Goal: Navigation & Orientation: Find specific page/section

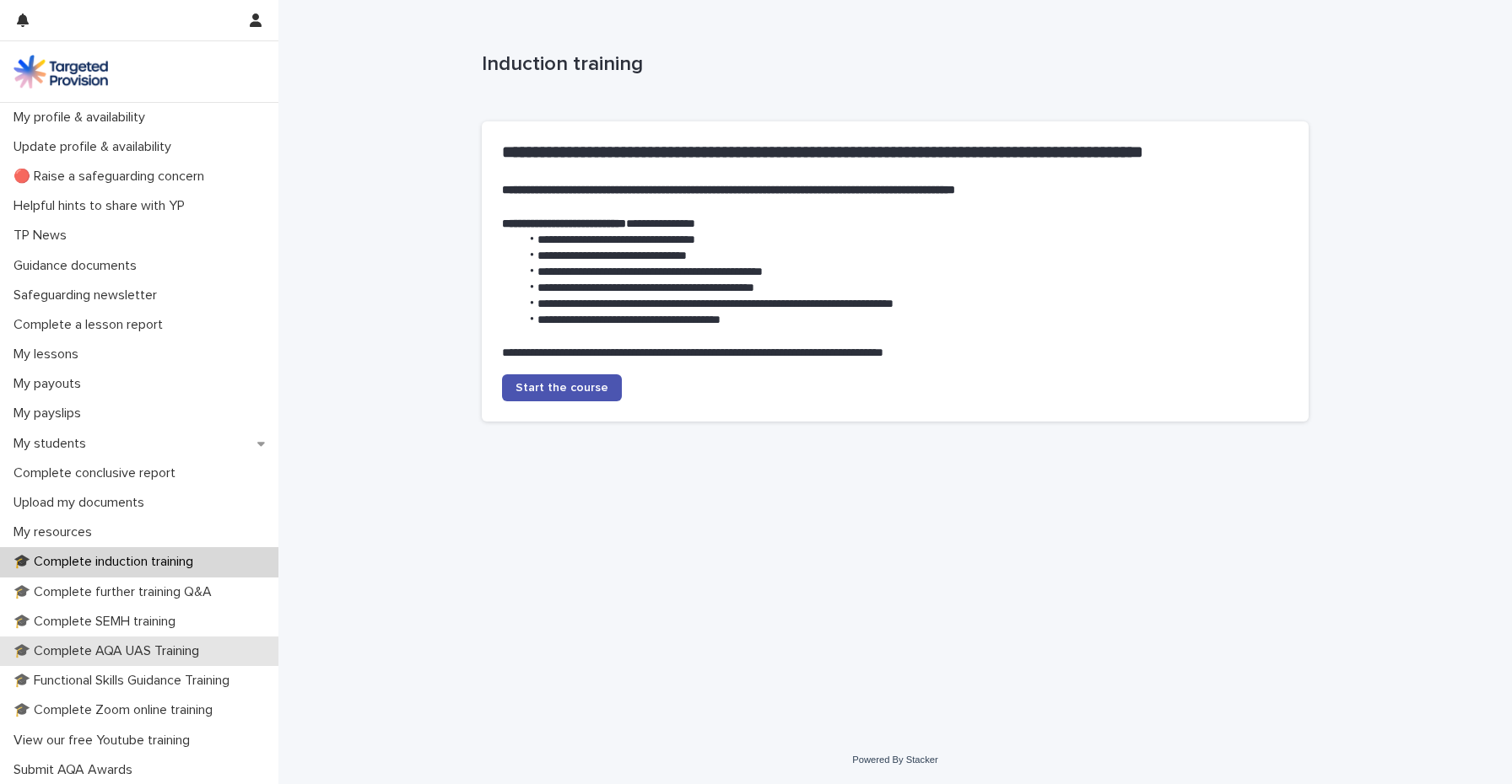
click at [146, 649] on p "🎓 Complete AQA UAS Training" at bounding box center [109, 651] width 206 height 16
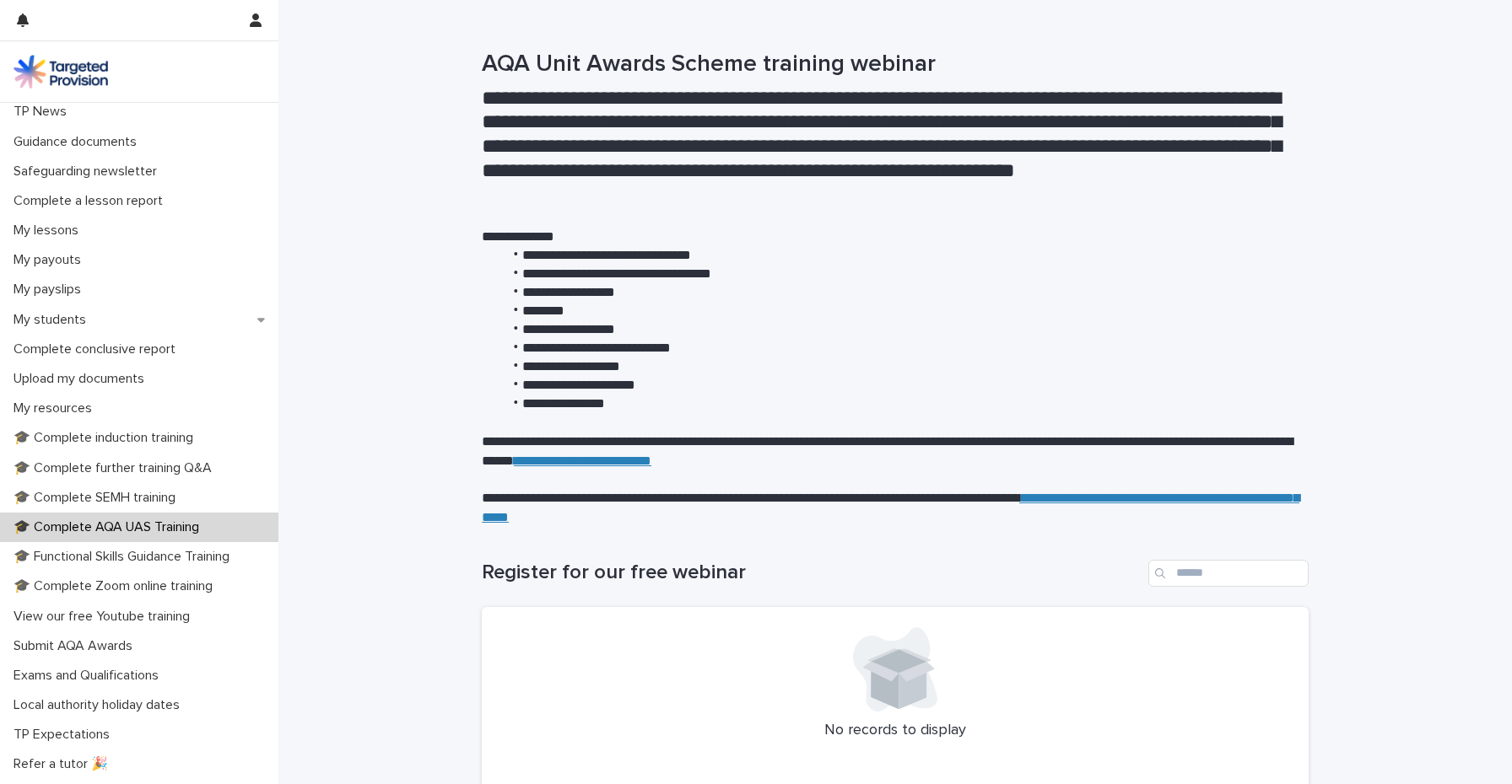
scroll to position [138, 0]
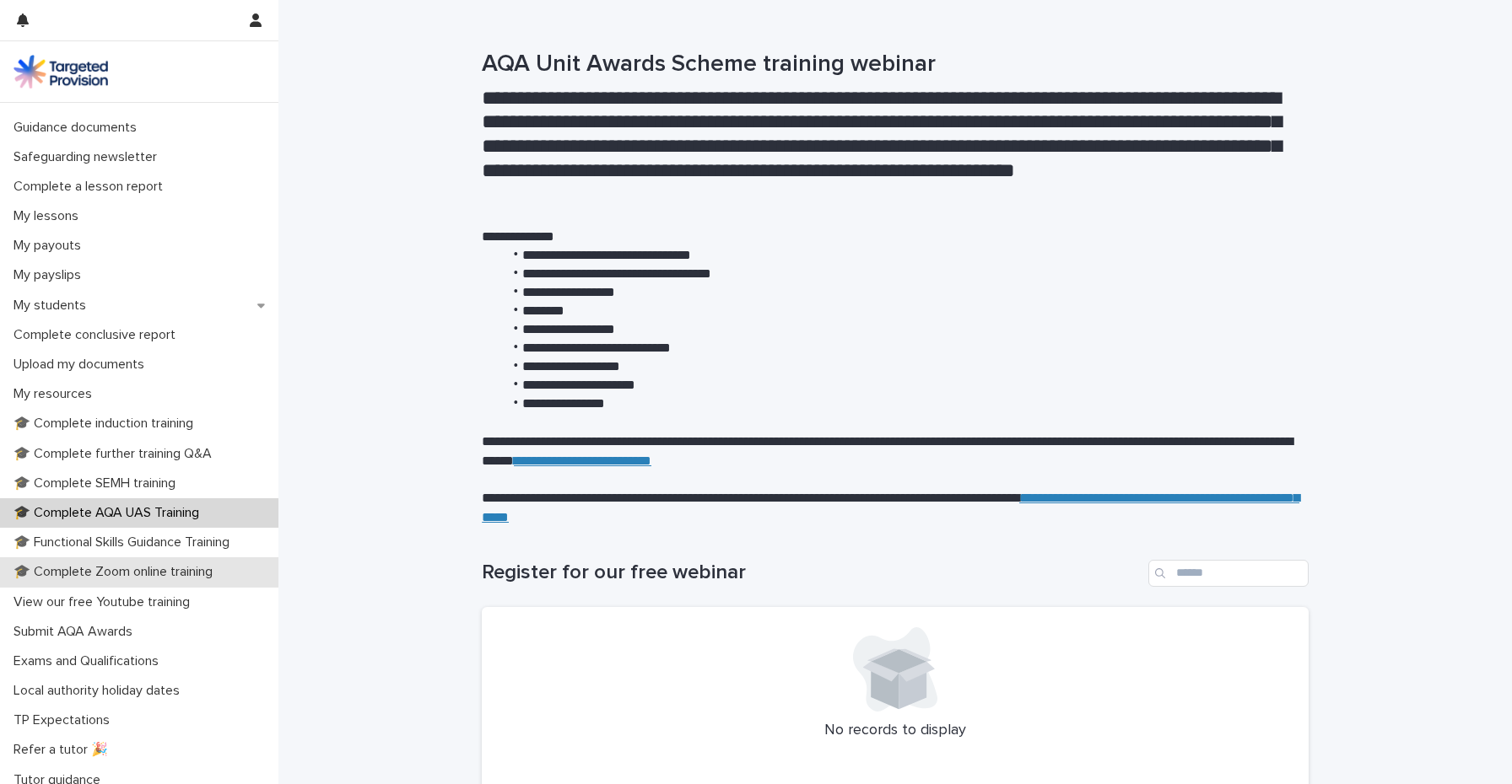
click at [113, 573] on p "🎓 Complete Zoom online training" at bounding box center [116, 572] width 220 height 16
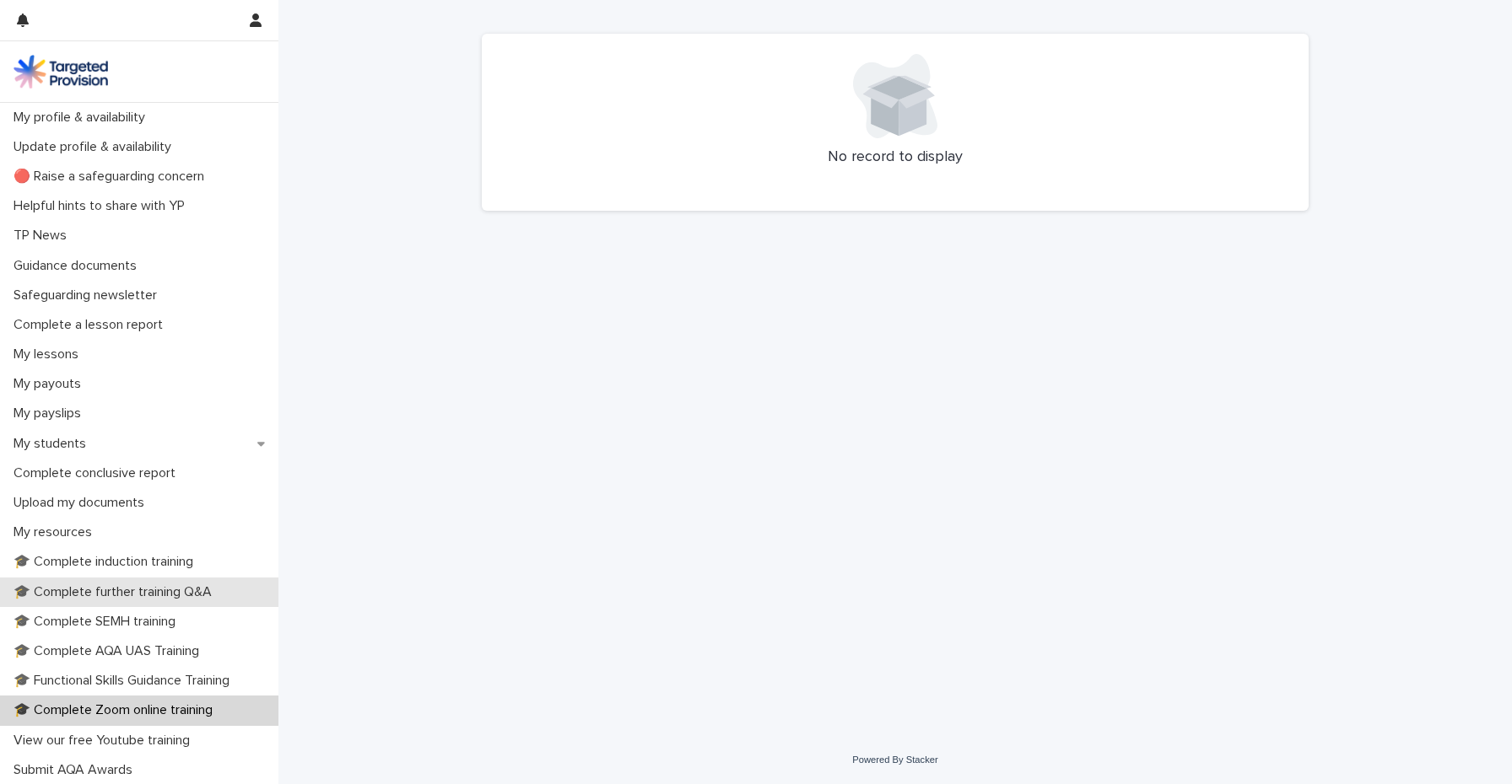
click at [93, 587] on p "🎓 Complete further training Q&A" at bounding box center [116, 593] width 219 height 16
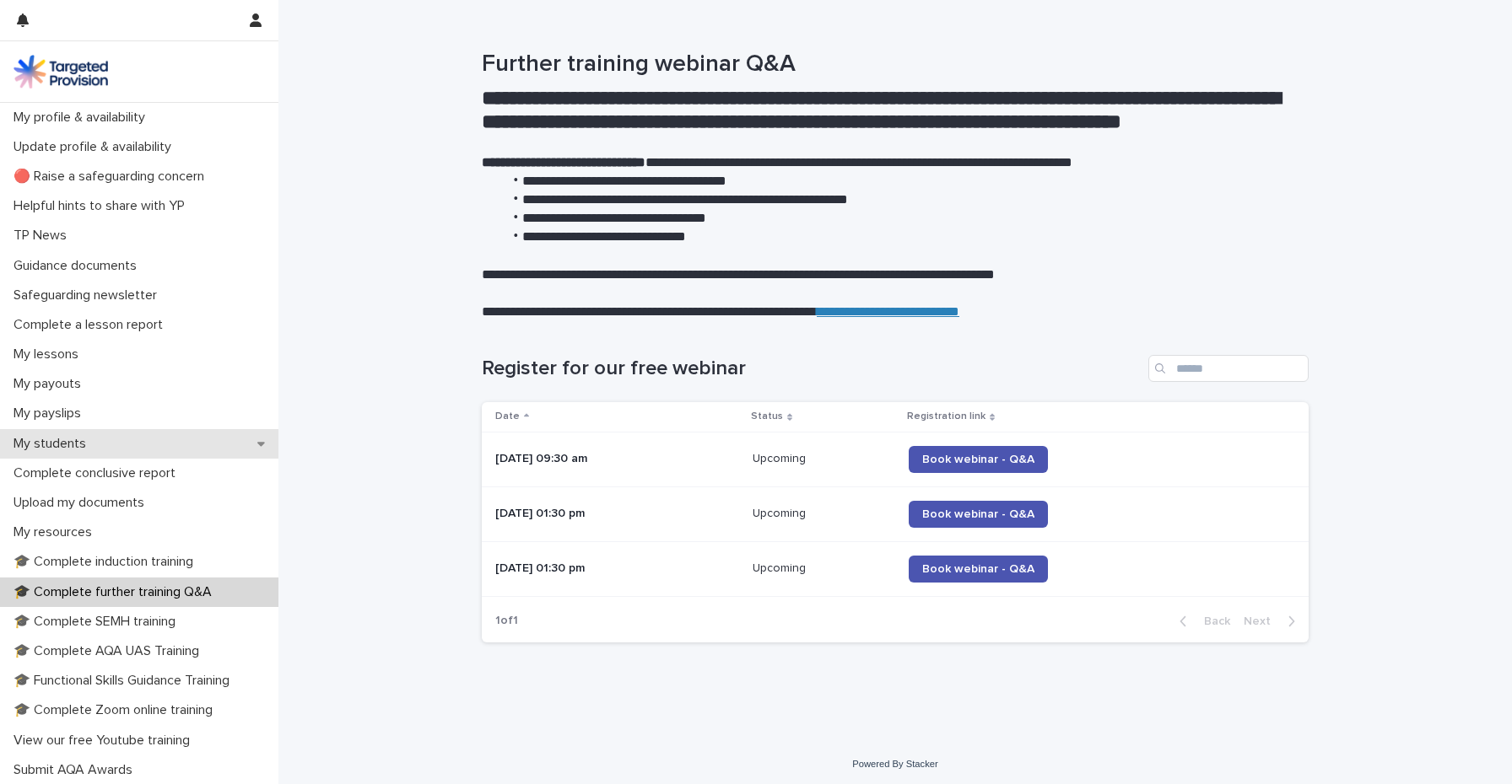
click at [163, 430] on div "My students" at bounding box center [139, 443] width 278 height 30
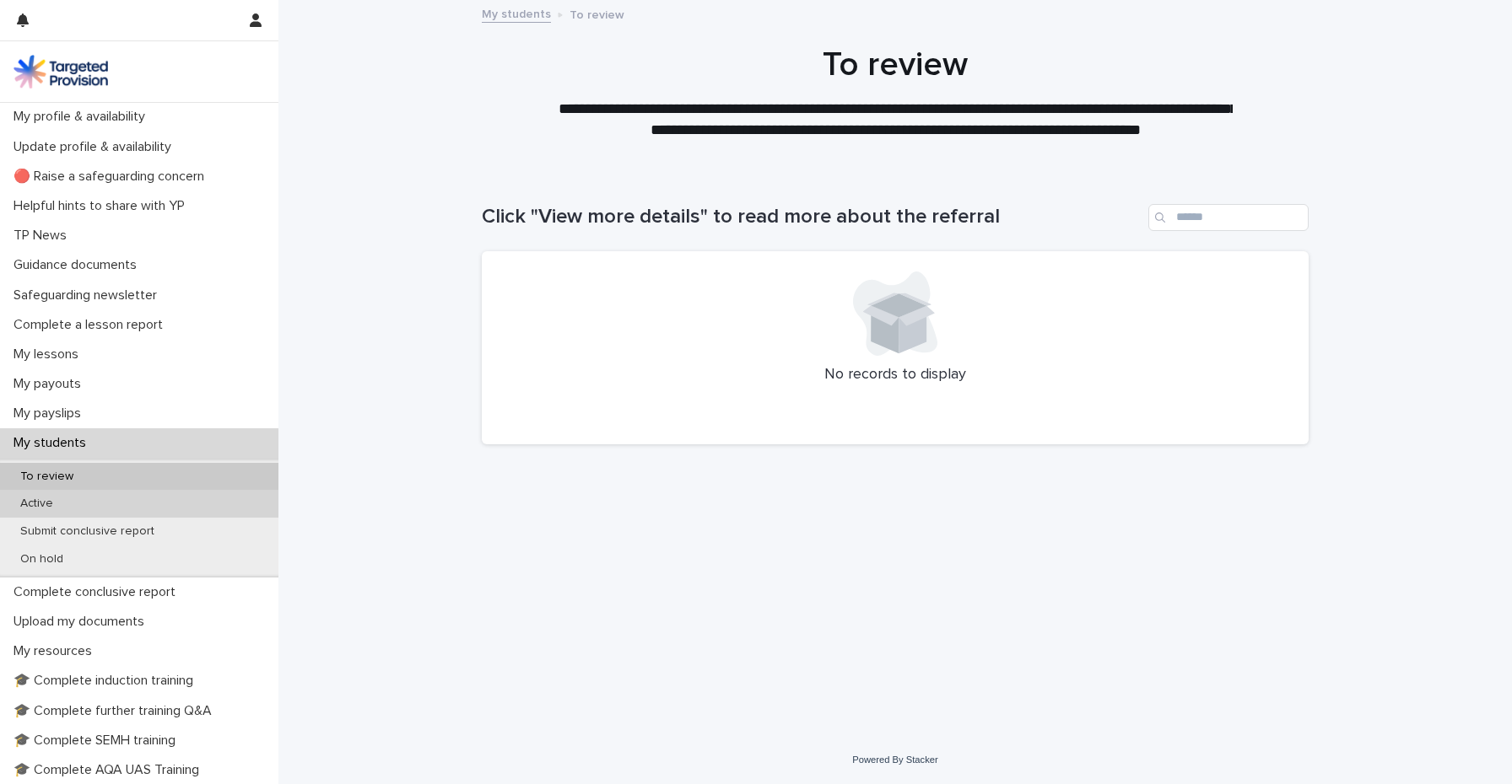
click at [54, 500] on p "Active" at bounding box center [36, 504] width 60 height 14
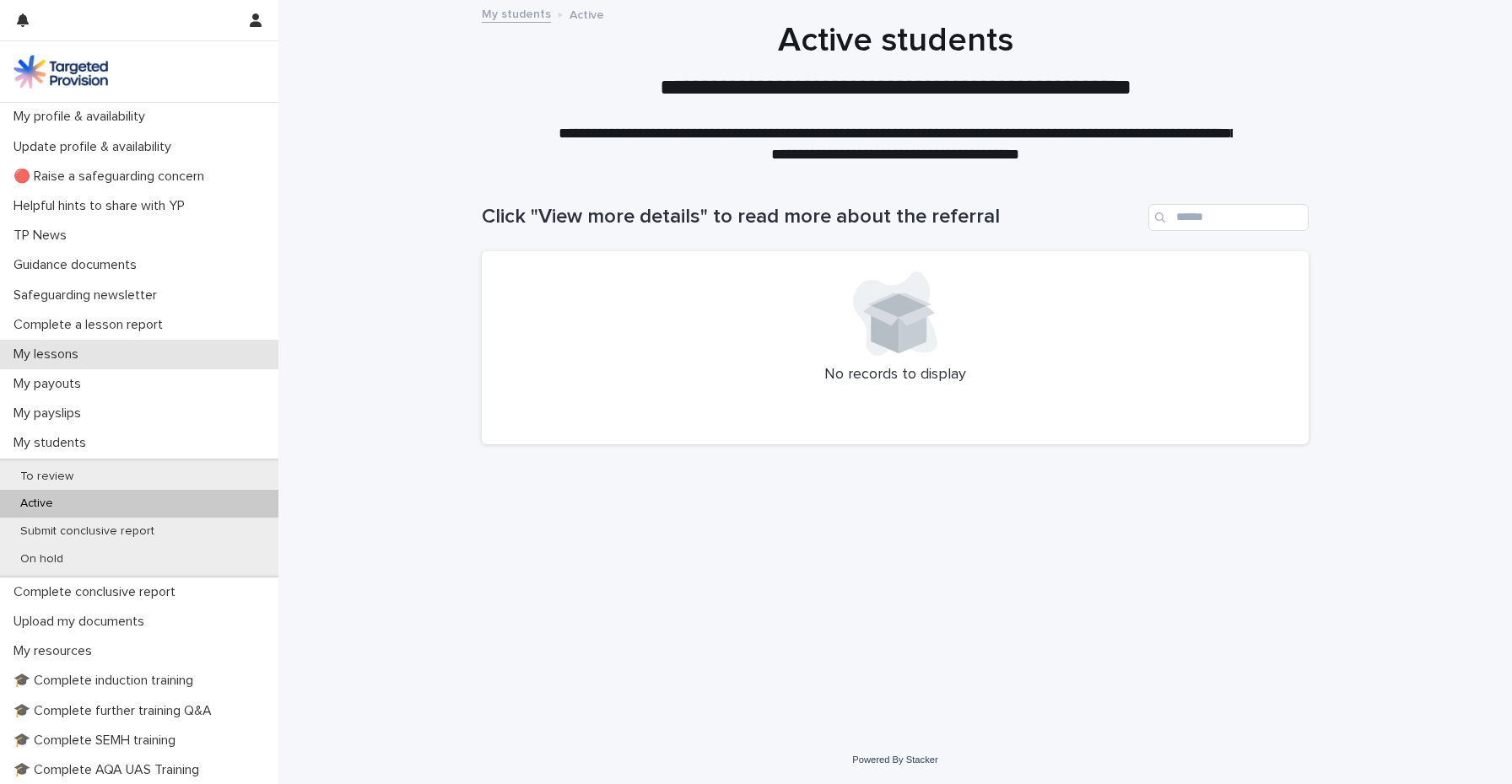
click at [61, 356] on p "My lessons" at bounding box center [49, 355] width 85 height 16
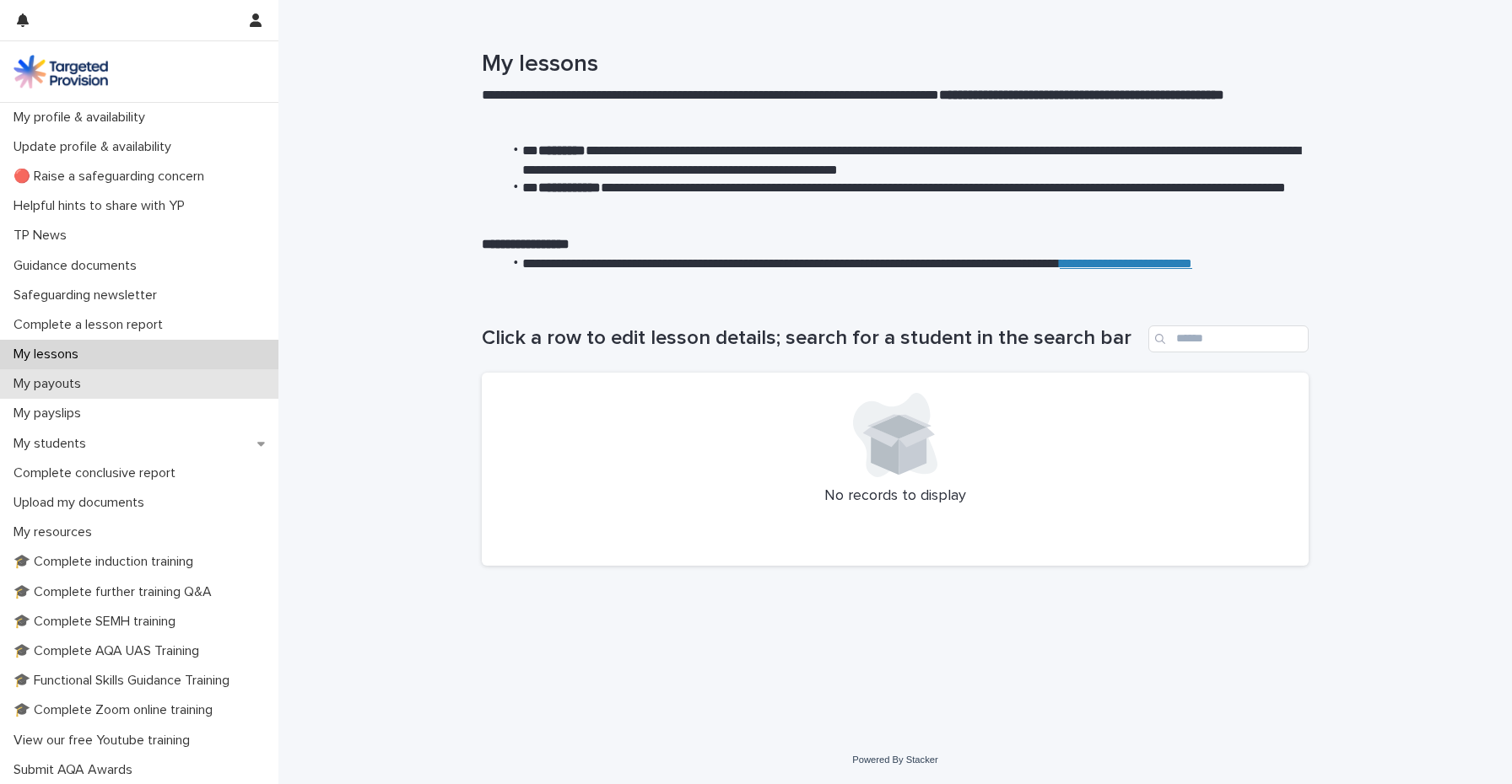
click at [59, 390] on p "My payouts" at bounding box center [50, 384] width 88 height 16
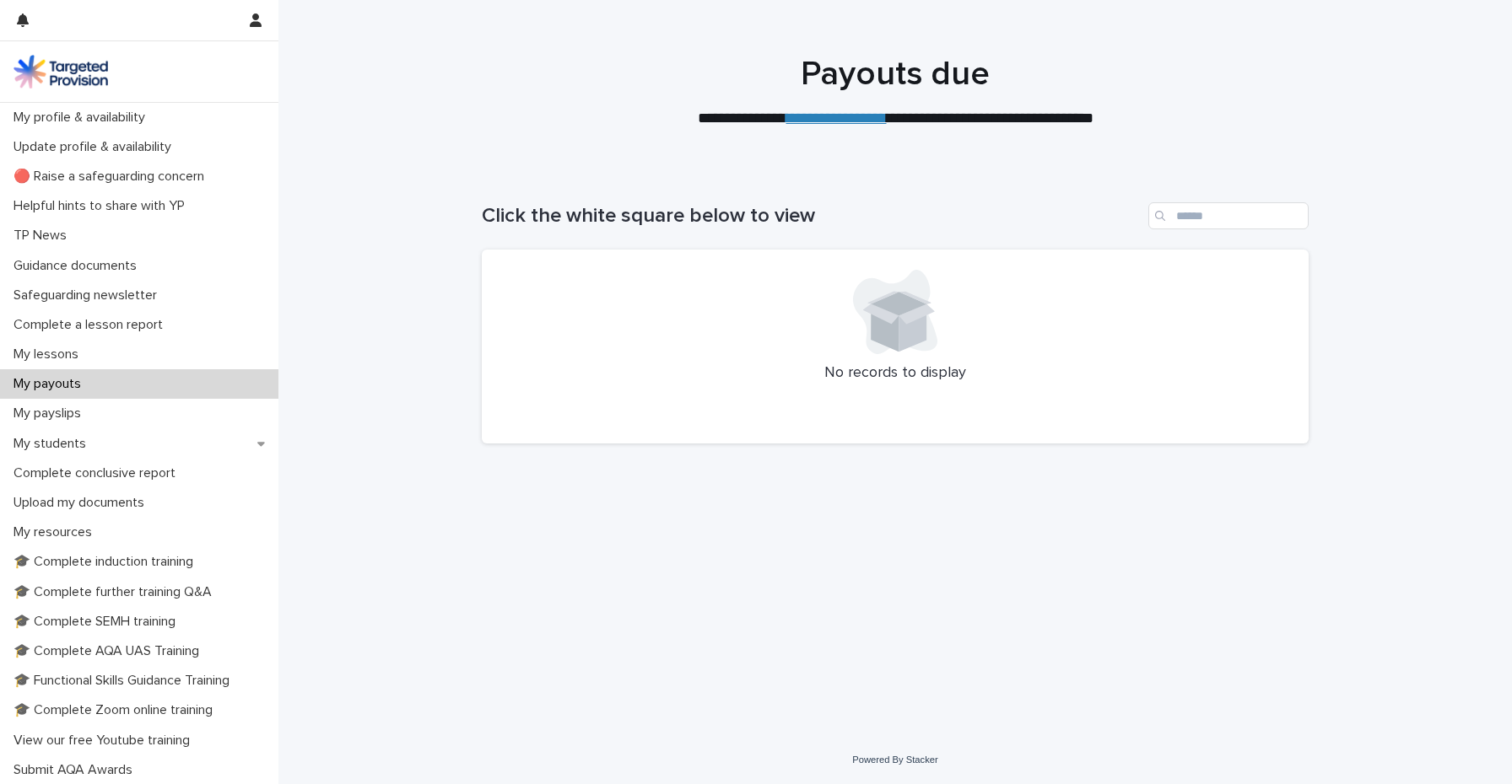
click at [834, 117] on link "**********" at bounding box center [836, 117] width 100 height 15
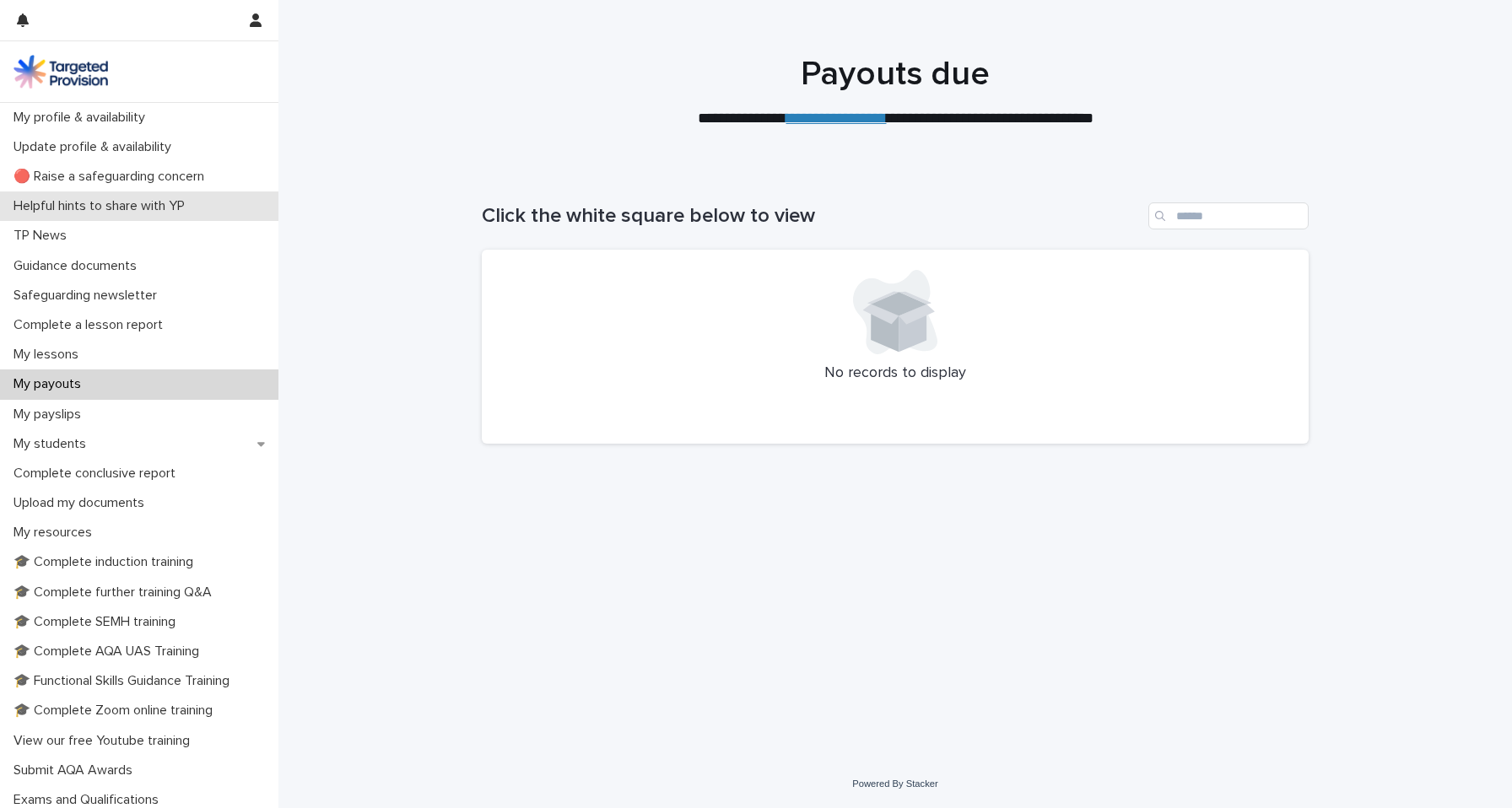
click at [81, 209] on p "Helpful hints to share with YP" at bounding box center [102, 206] width 192 height 16
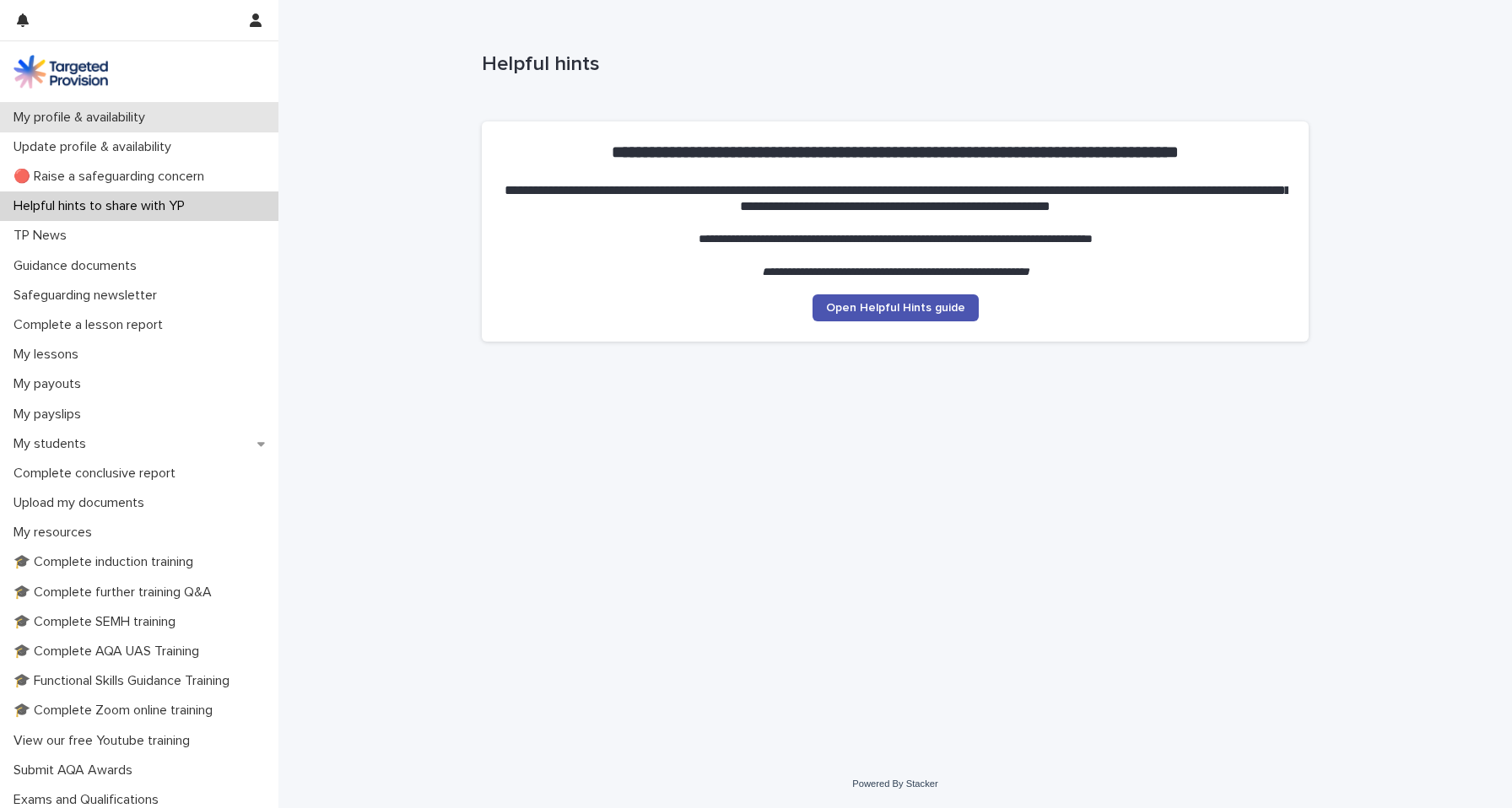
click at [98, 117] on p "My profile & availability" at bounding box center [82, 117] width 152 height 16
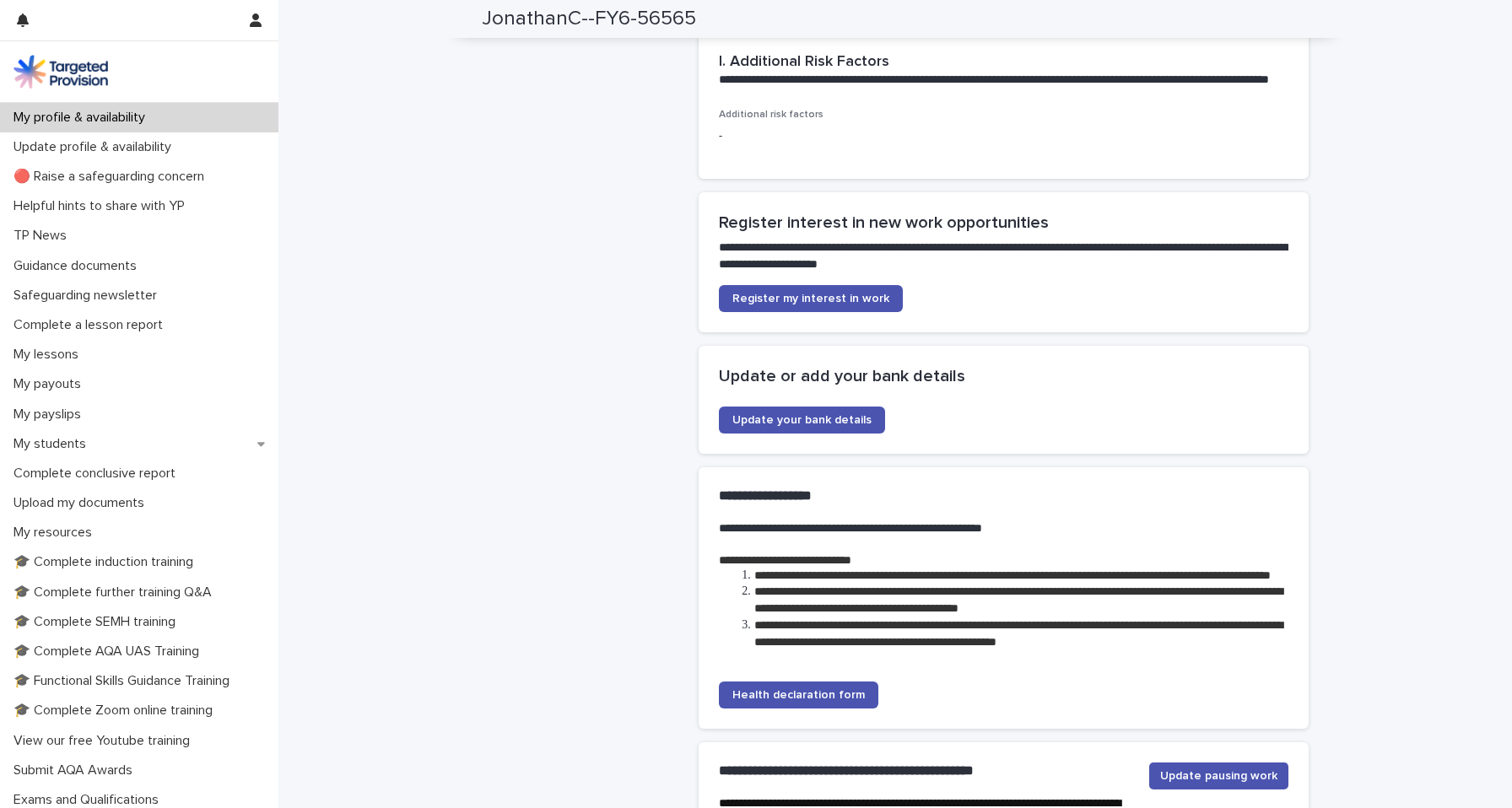
scroll to position [3245, 0]
